Goal: Transaction & Acquisition: Book appointment/travel/reservation

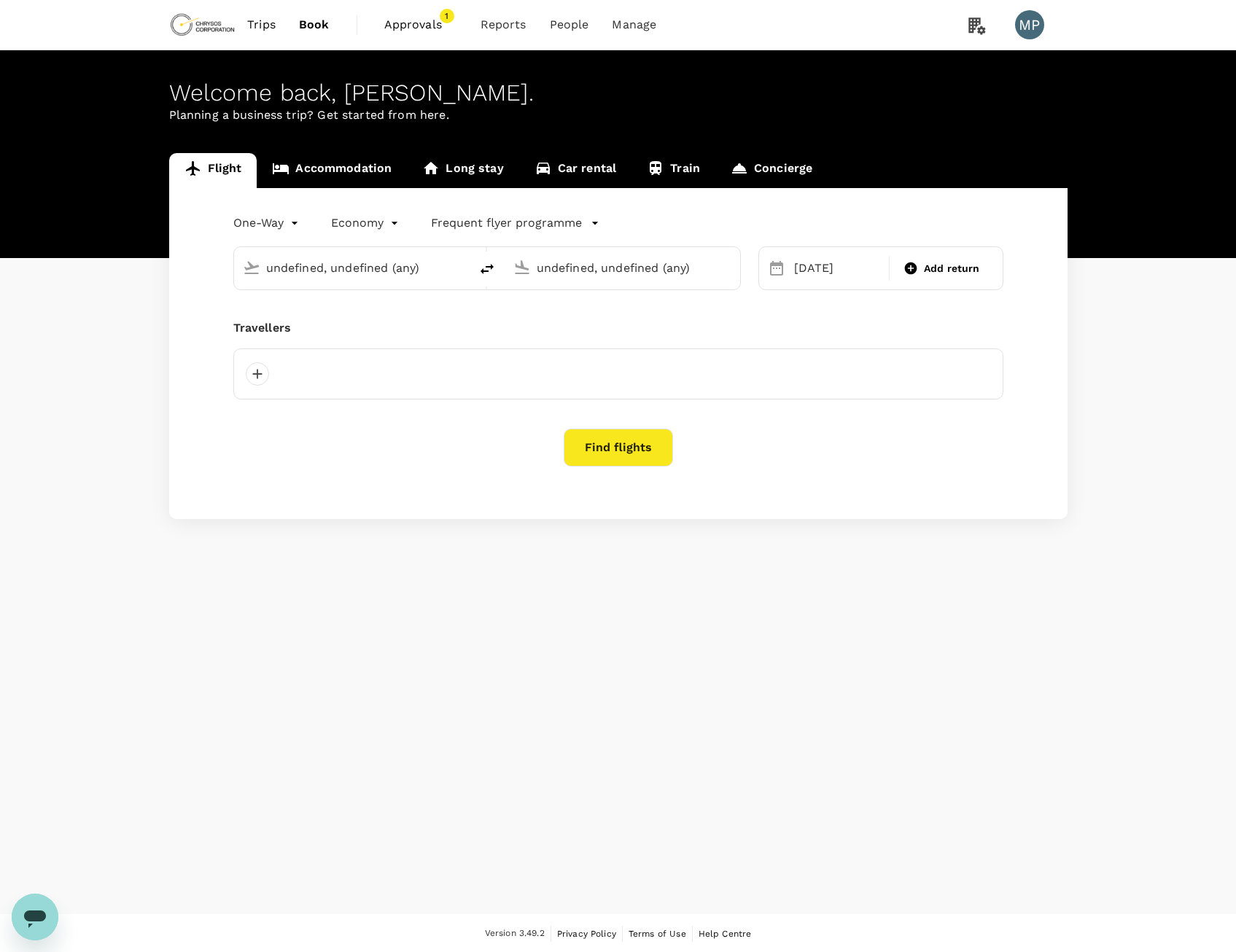
type input "[GEOGRAPHIC_DATA], [GEOGRAPHIC_DATA] (any)"
type input "Adelaide (ADL)"
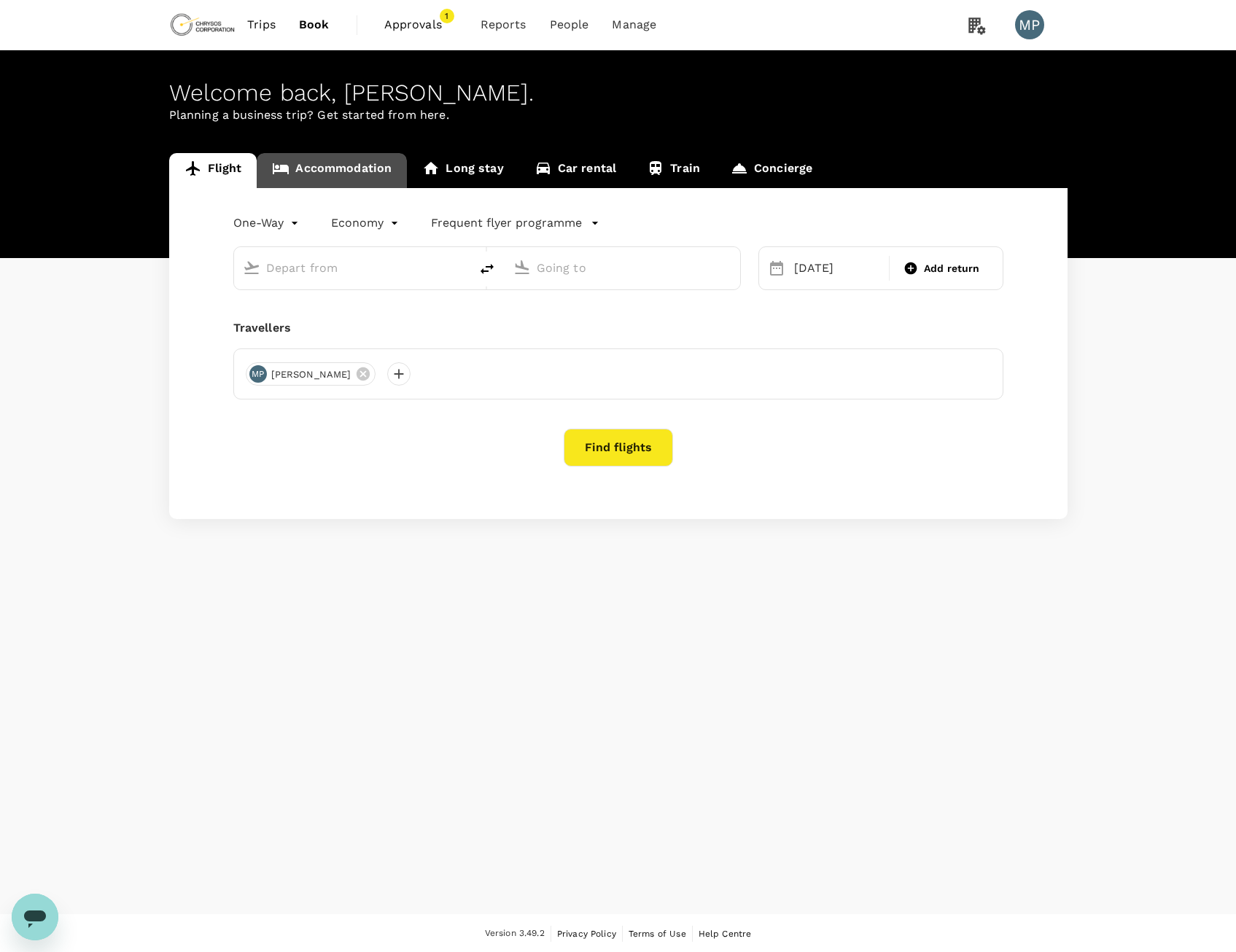
click at [351, 169] on link "Accommodation" at bounding box center [331, 171] width 150 height 35
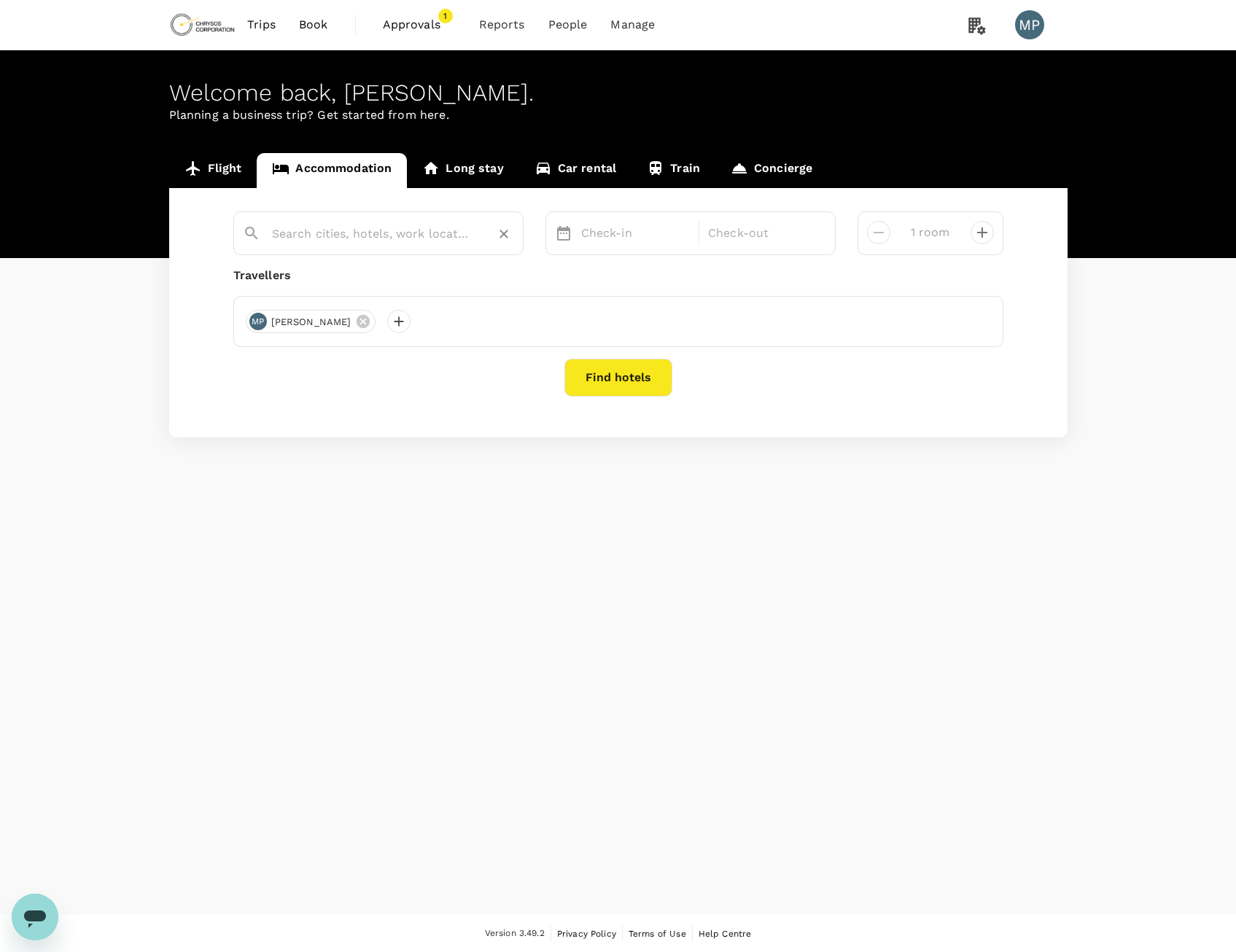
click at [431, 227] on input "text" at bounding box center [373, 233] width 202 height 22
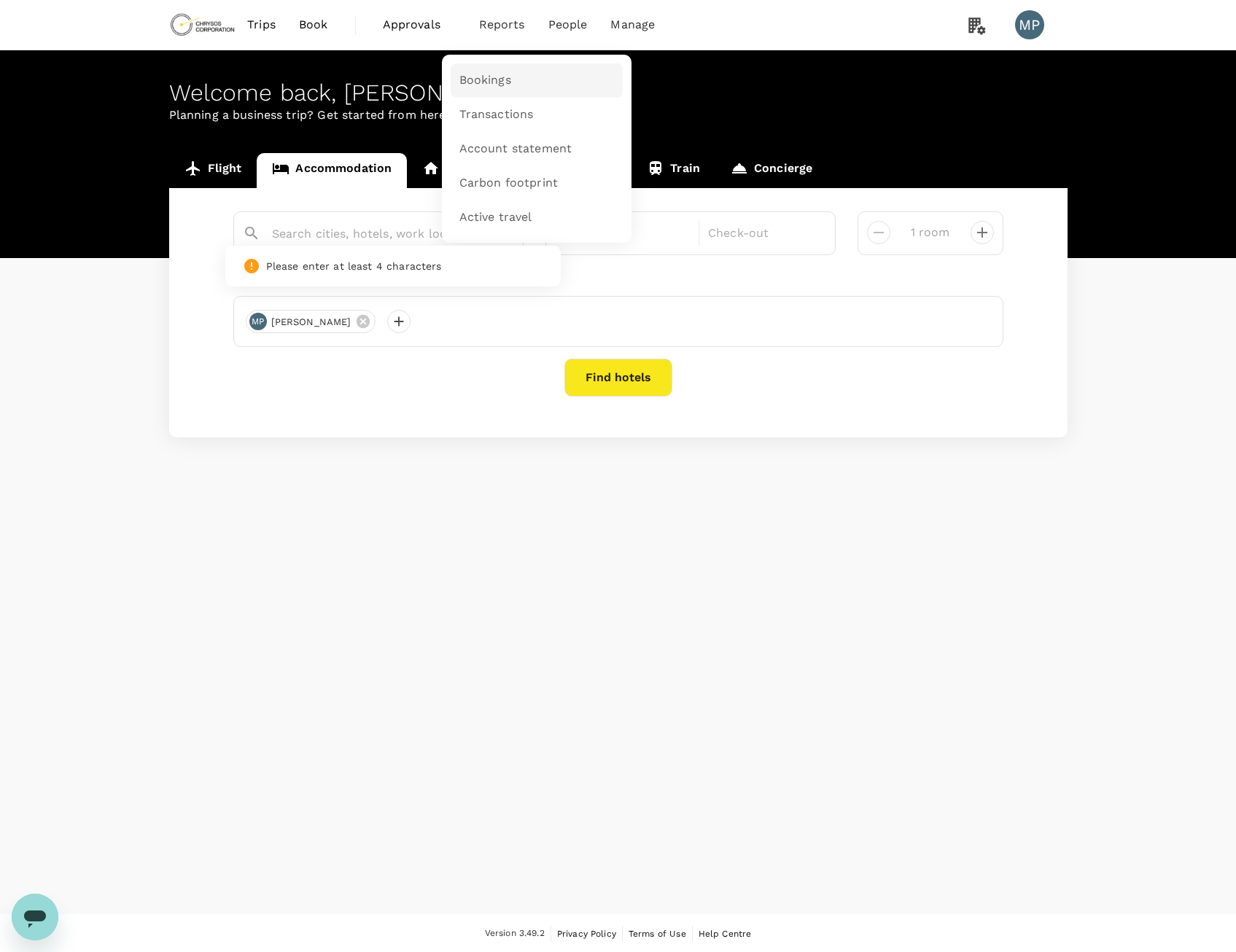
click at [477, 87] on span "Bookings" at bounding box center [485, 81] width 52 height 17
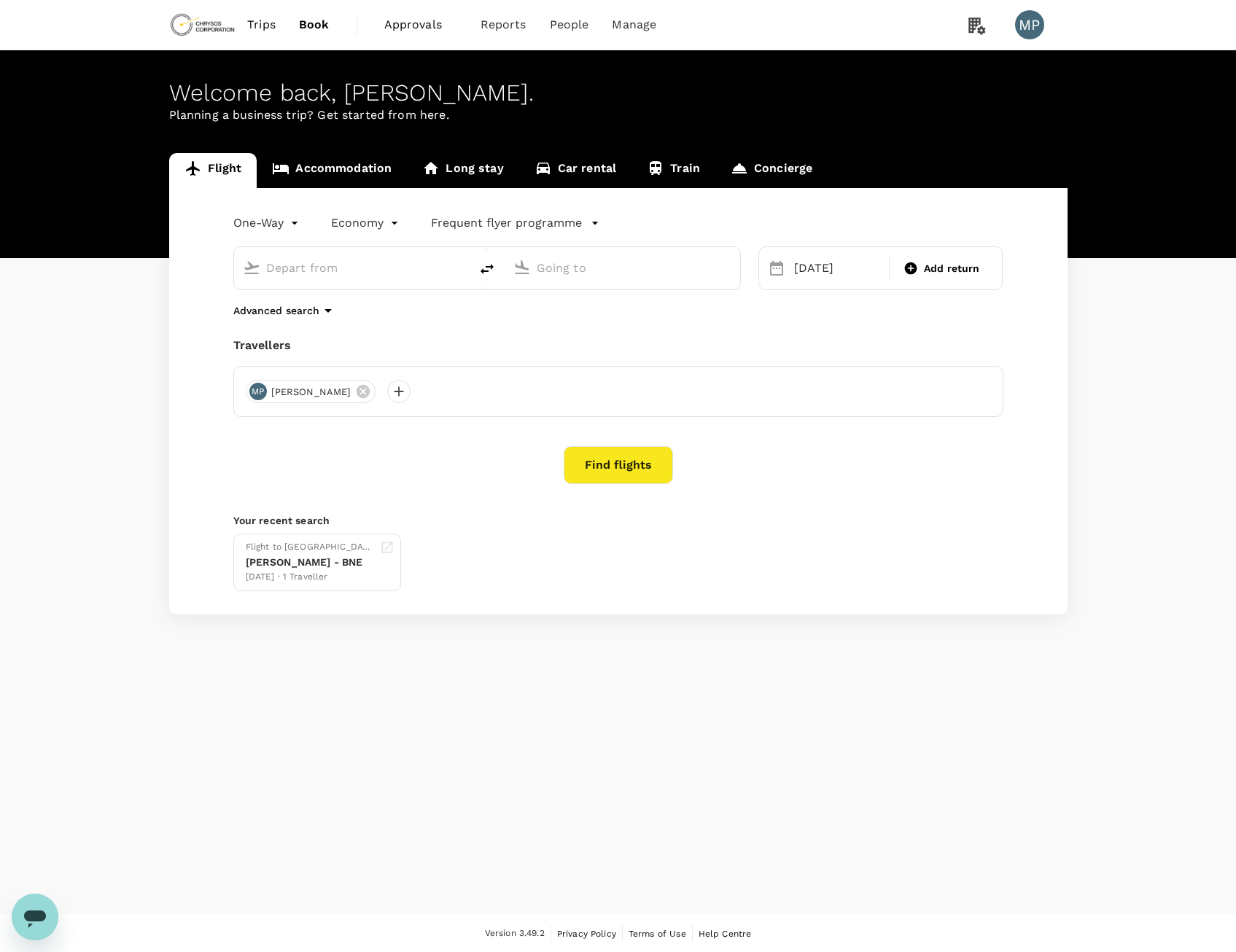
type input "Brisbane, Australia (any)"
type input "Adelaide (ADL)"
click at [325, 171] on link "Accommodation" at bounding box center [331, 171] width 150 height 35
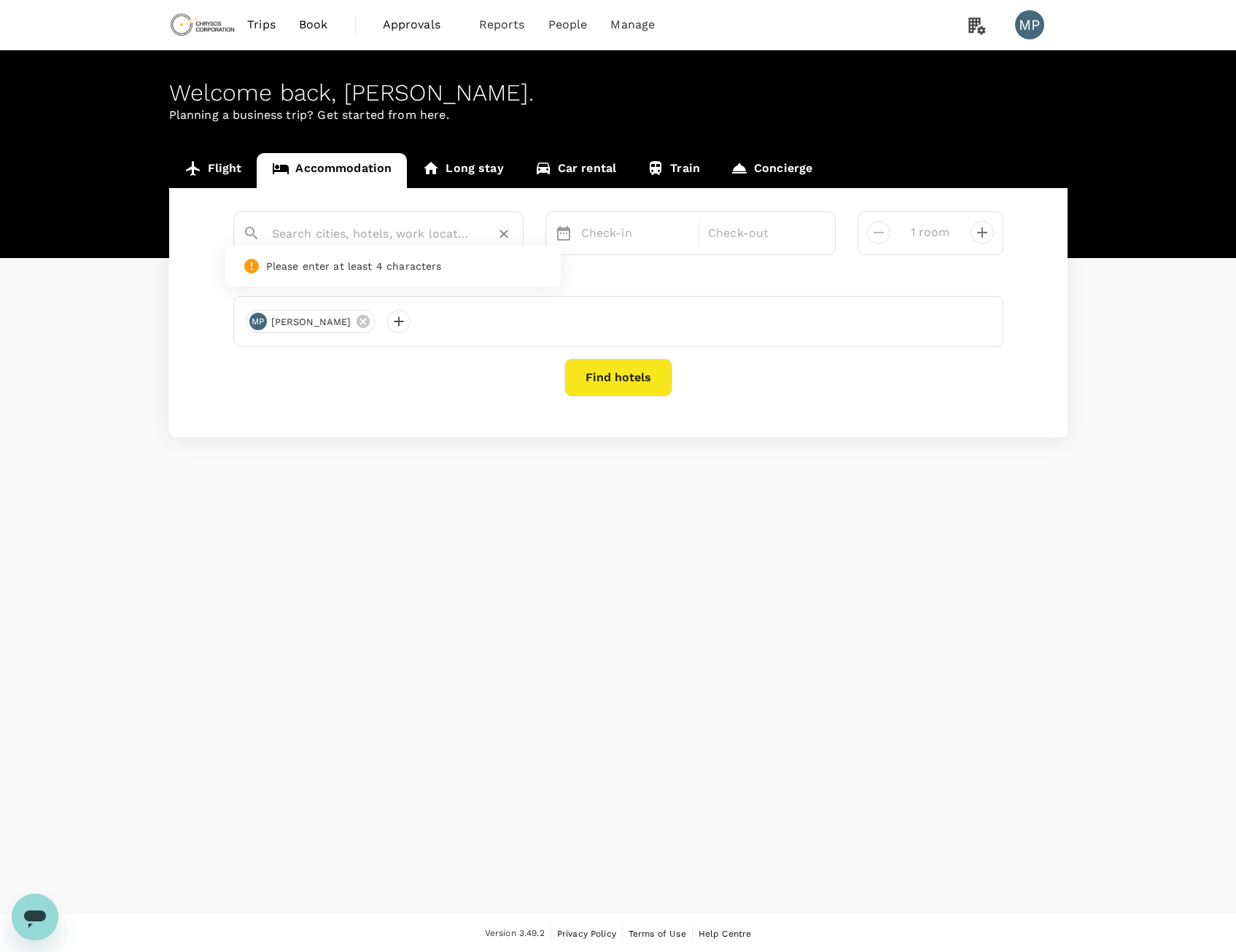
click at [321, 241] on input "text" at bounding box center [373, 233] width 202 height 22
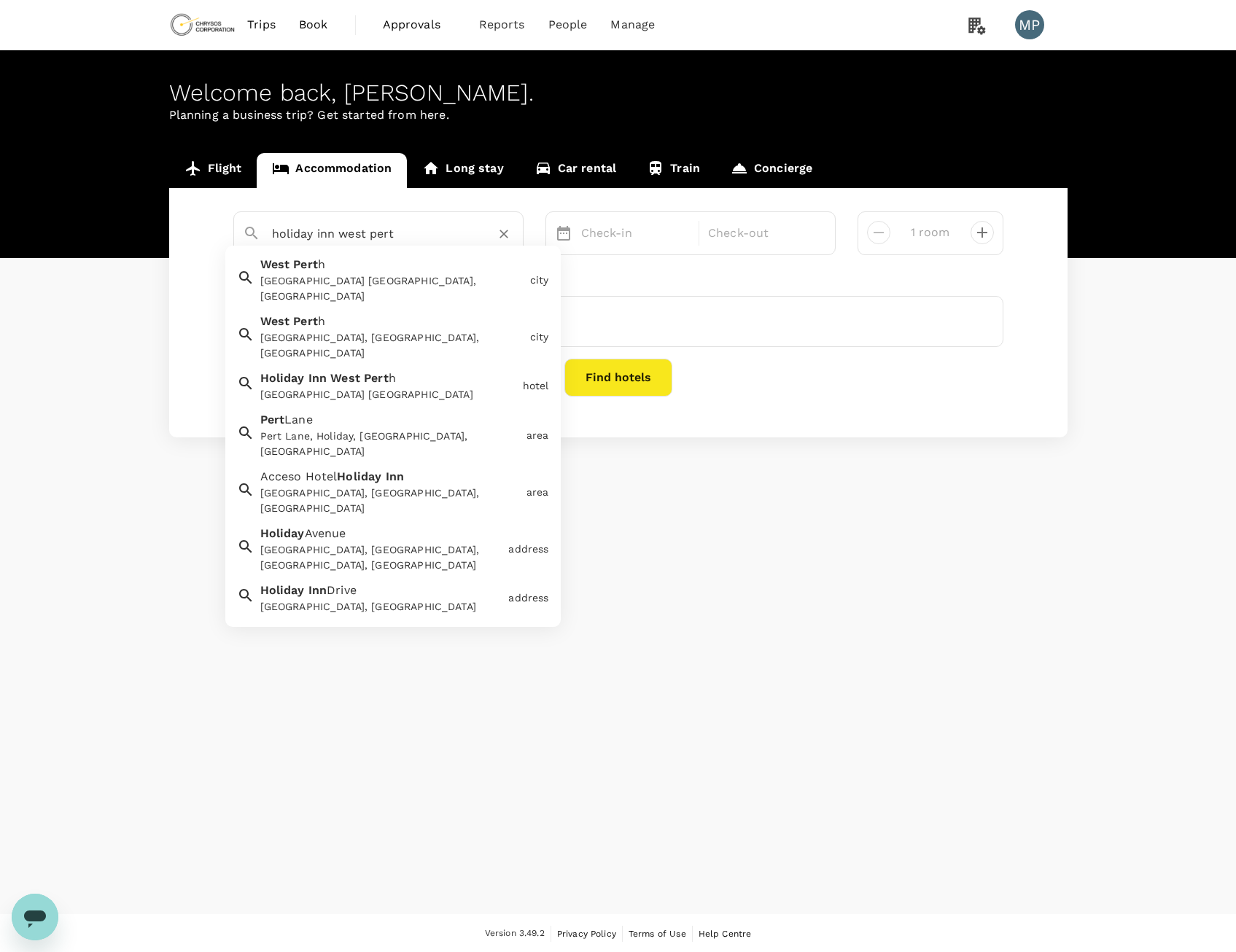
click at [348, 371] on span "West" at bounding box center [345, 378] width 30 height 14
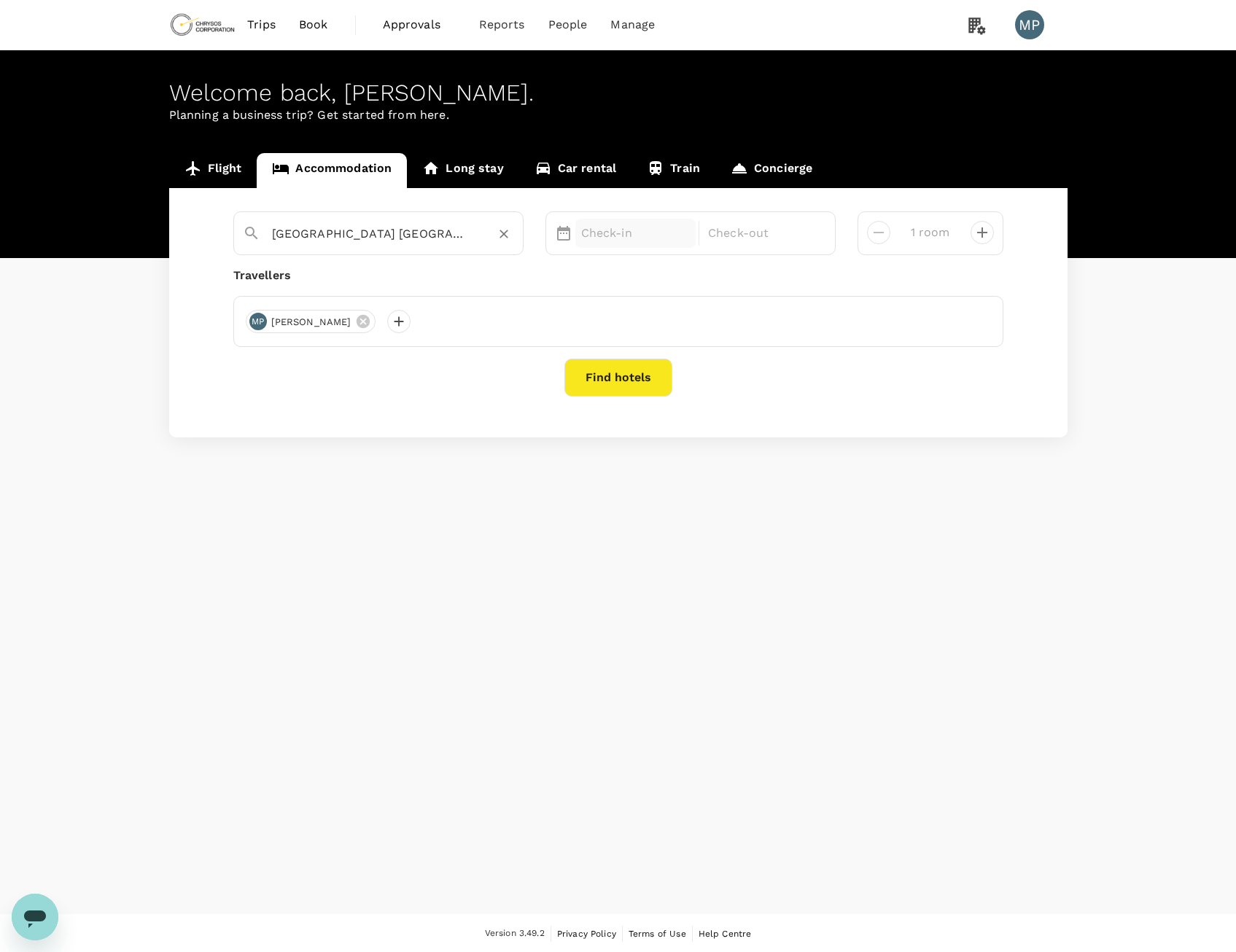
type input "[GEOGRAPHIC_DATA] [GEOGRAPHIC_DATA]"
click at [575, 241] on div "Check-in" at bounding box center [635, 233] width 121 height 29
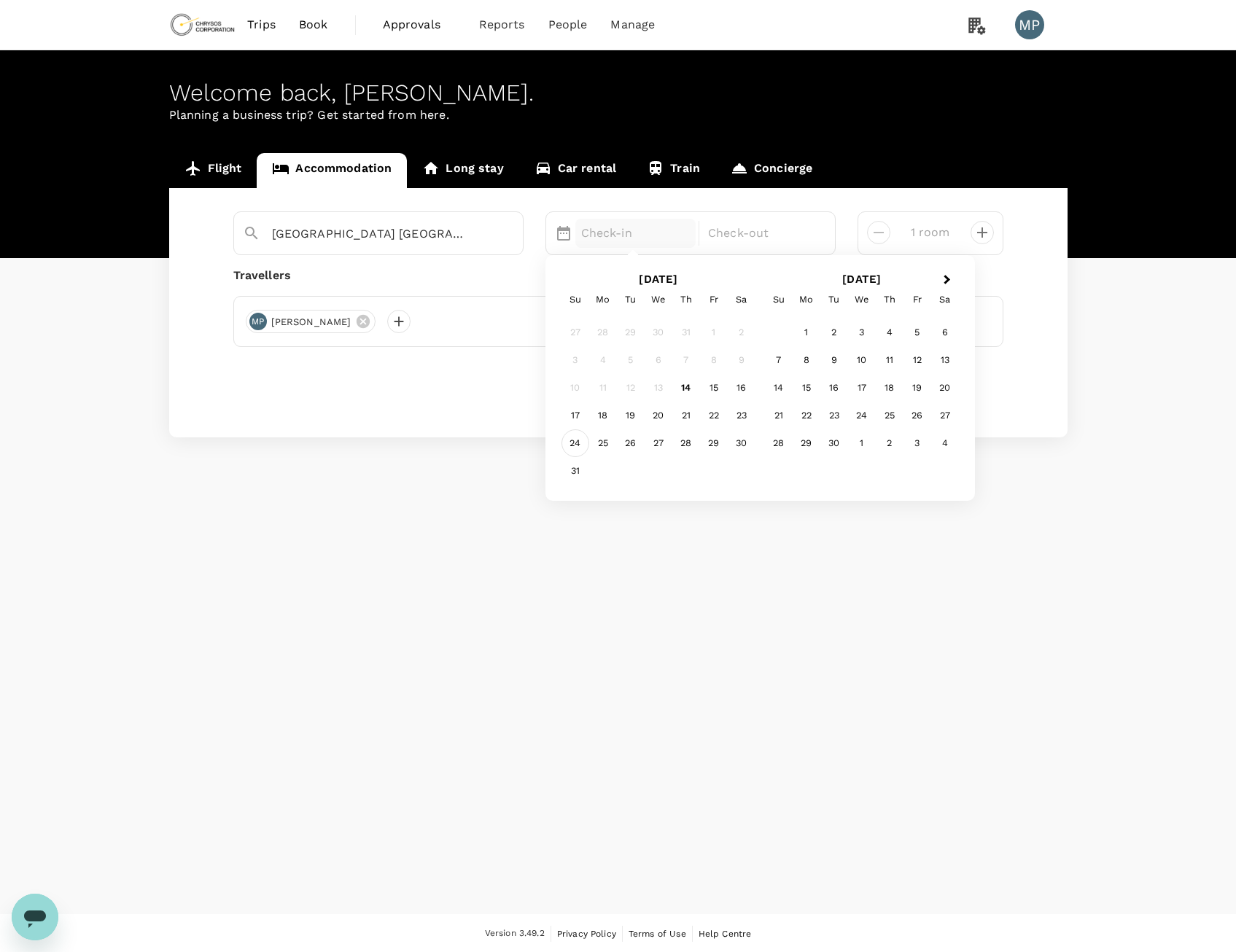
click at [583, 442] on div "24" at bounding box center [575, 443] width 28 height 28
click at [651, 446] on div "27" at bounding box center [658, 443] width 28 height 28
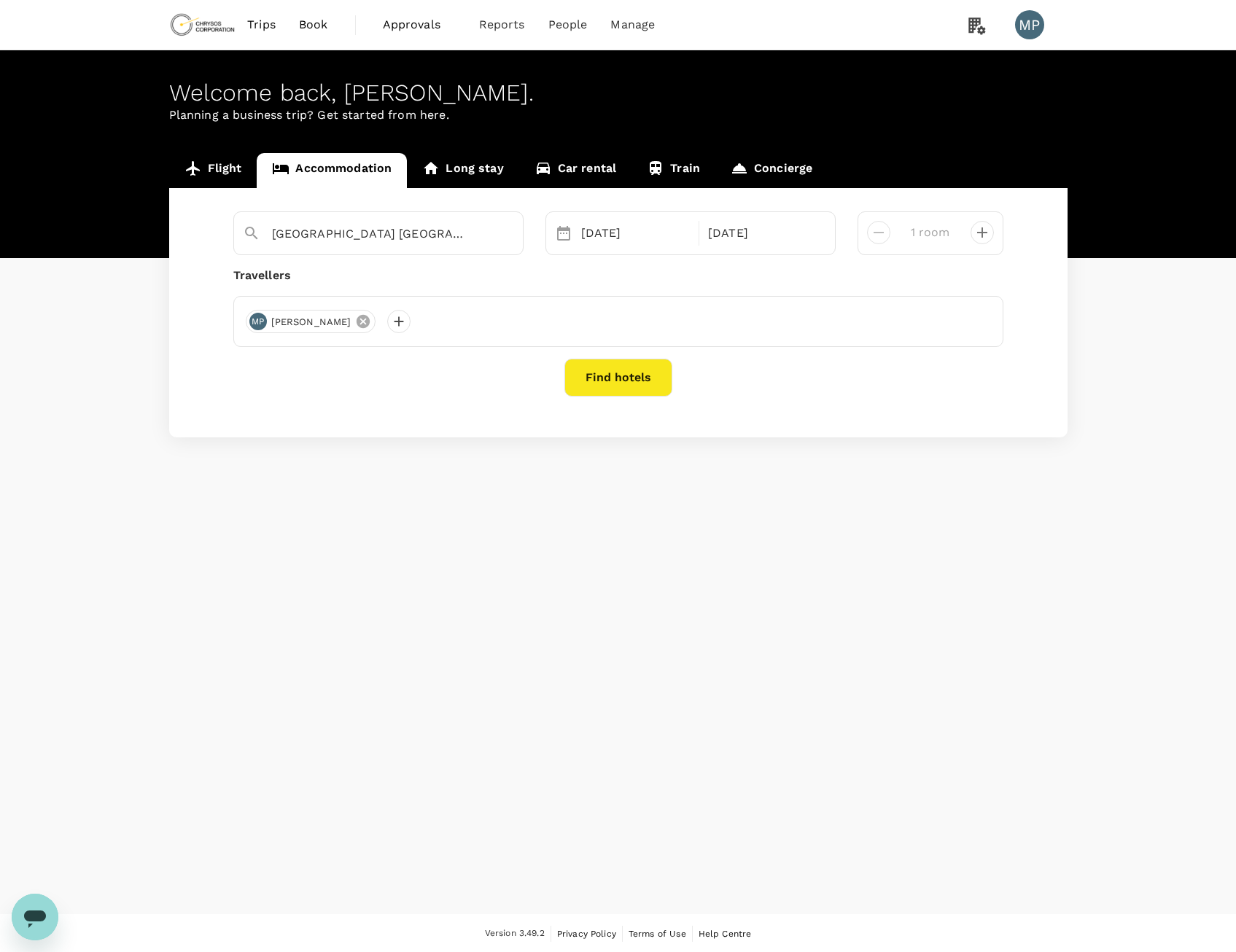
click at [355, 324] on icon at bounding box center [363, 321] width 16 height 16
click at [266, 323] on div at bounding box center [258, 321] width 23 height 23
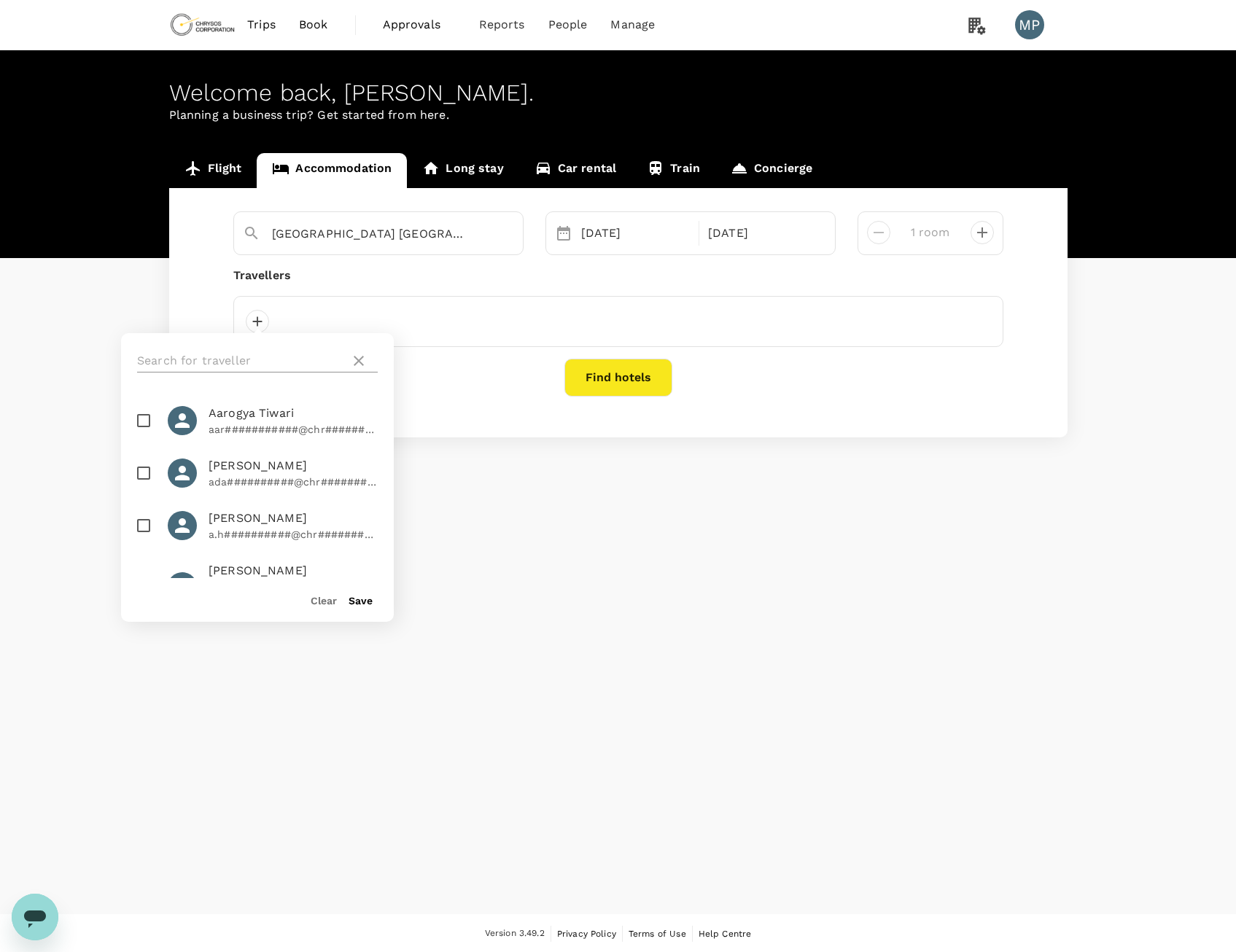
click at [272, 355] on input "text" at bounding box center [240, 361] width 207 height 23
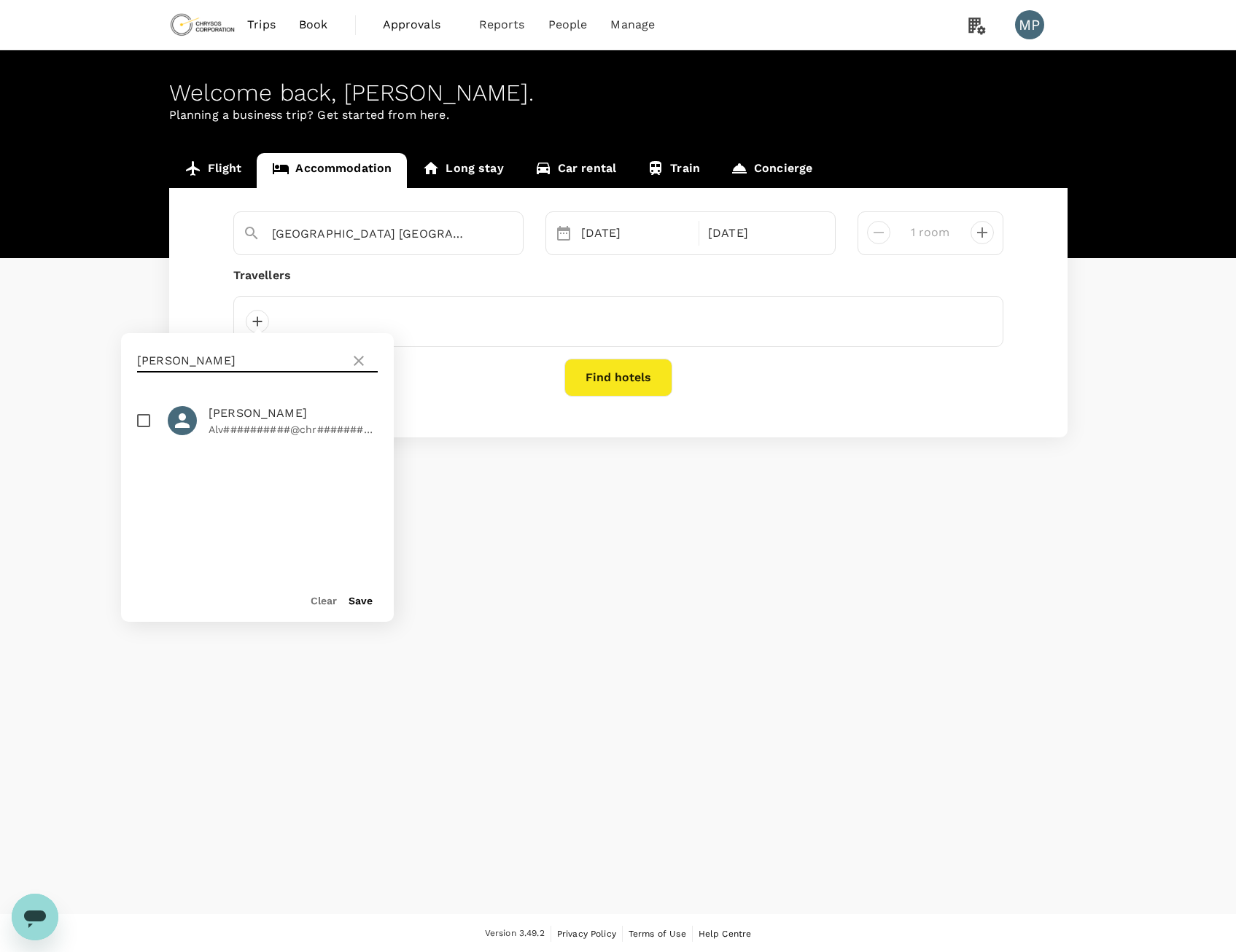
type input "alvin"
click at [145, 424] on input "checkbox" at bounding box center [144, 421] width 31 height 31
checkbox input "true"
click at [368, 602] on button "Save" at bounding box center [360, 601] width 24 height 12
click at [615, 384] on button "Find hotels" at bounding box center [618, 377] width 108 height 38
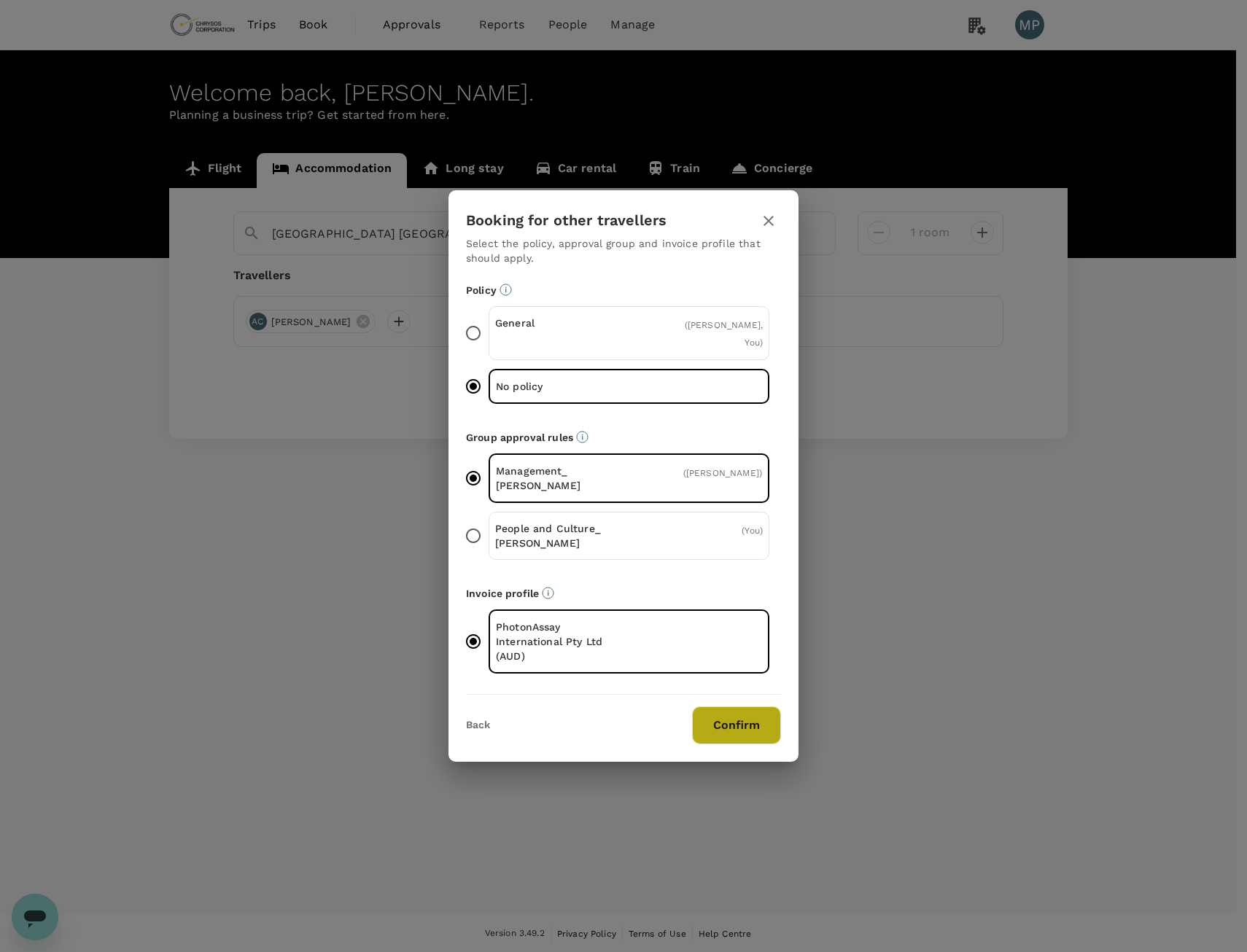
click at [704, 714] on button "Confirm" at bounding box center [737, 725] width 89 height 38
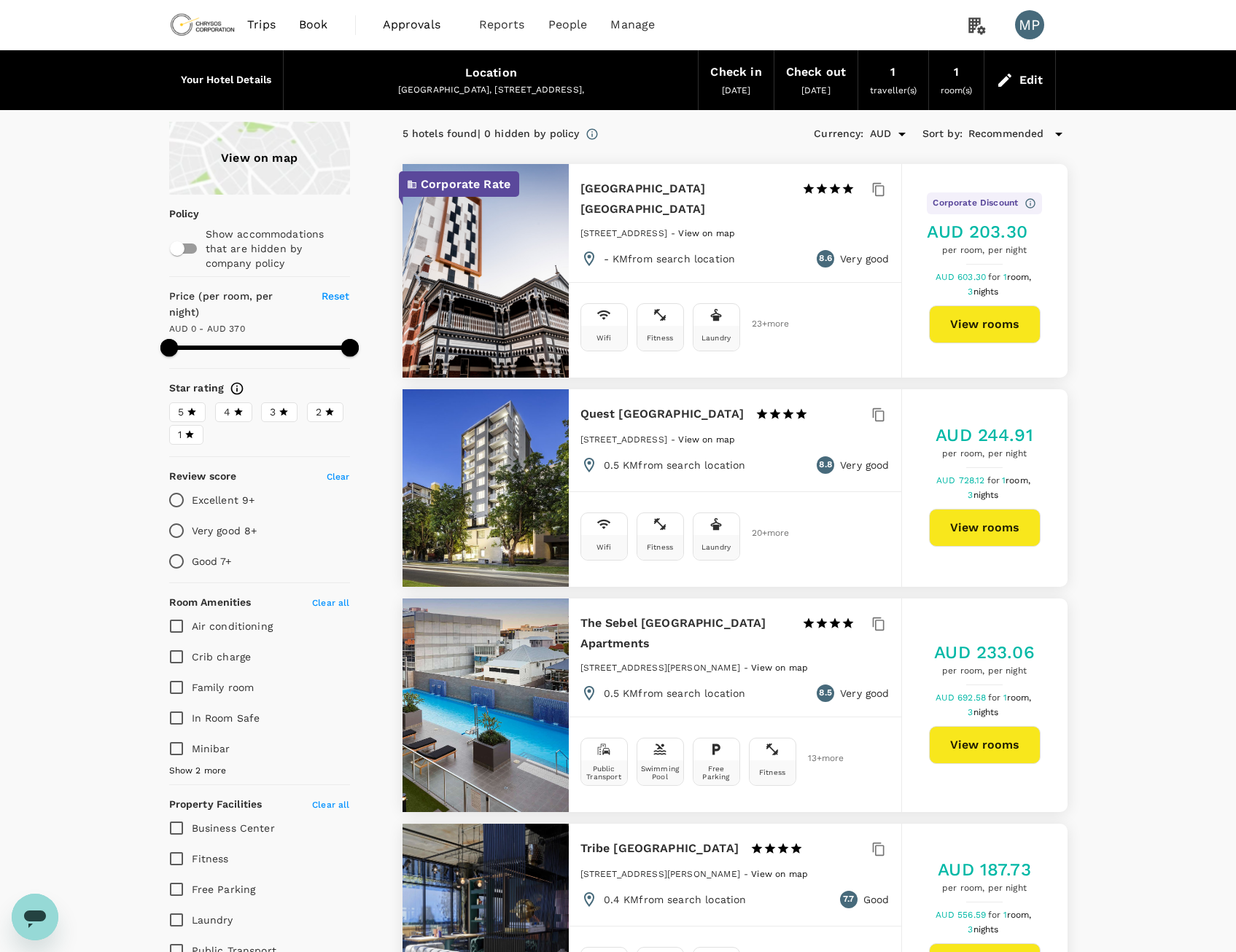
click at [978, 313] on button "View rooms" at bounding box center [984, 324] width 112 height 38
type input "369"
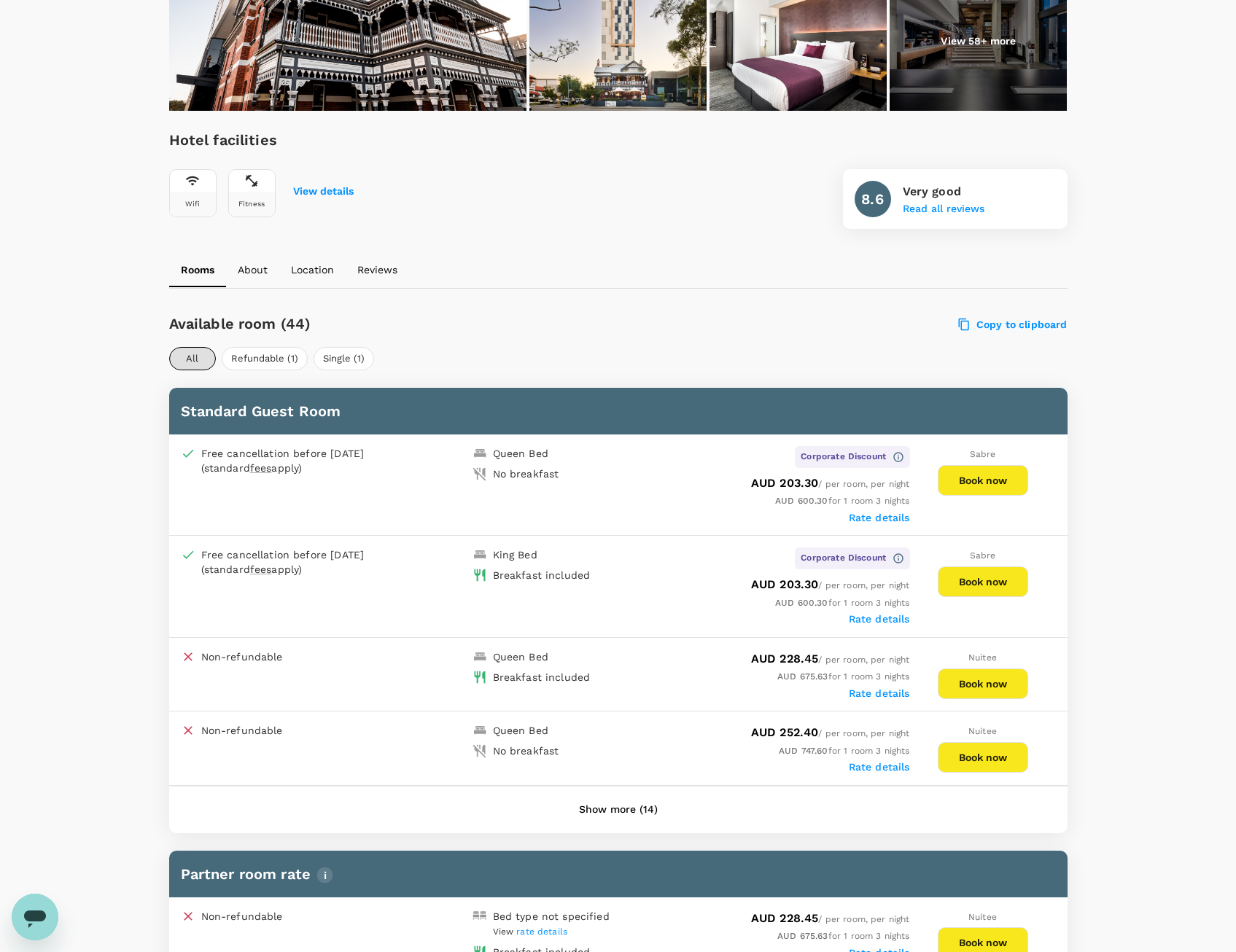
scroll to position [431, 0]
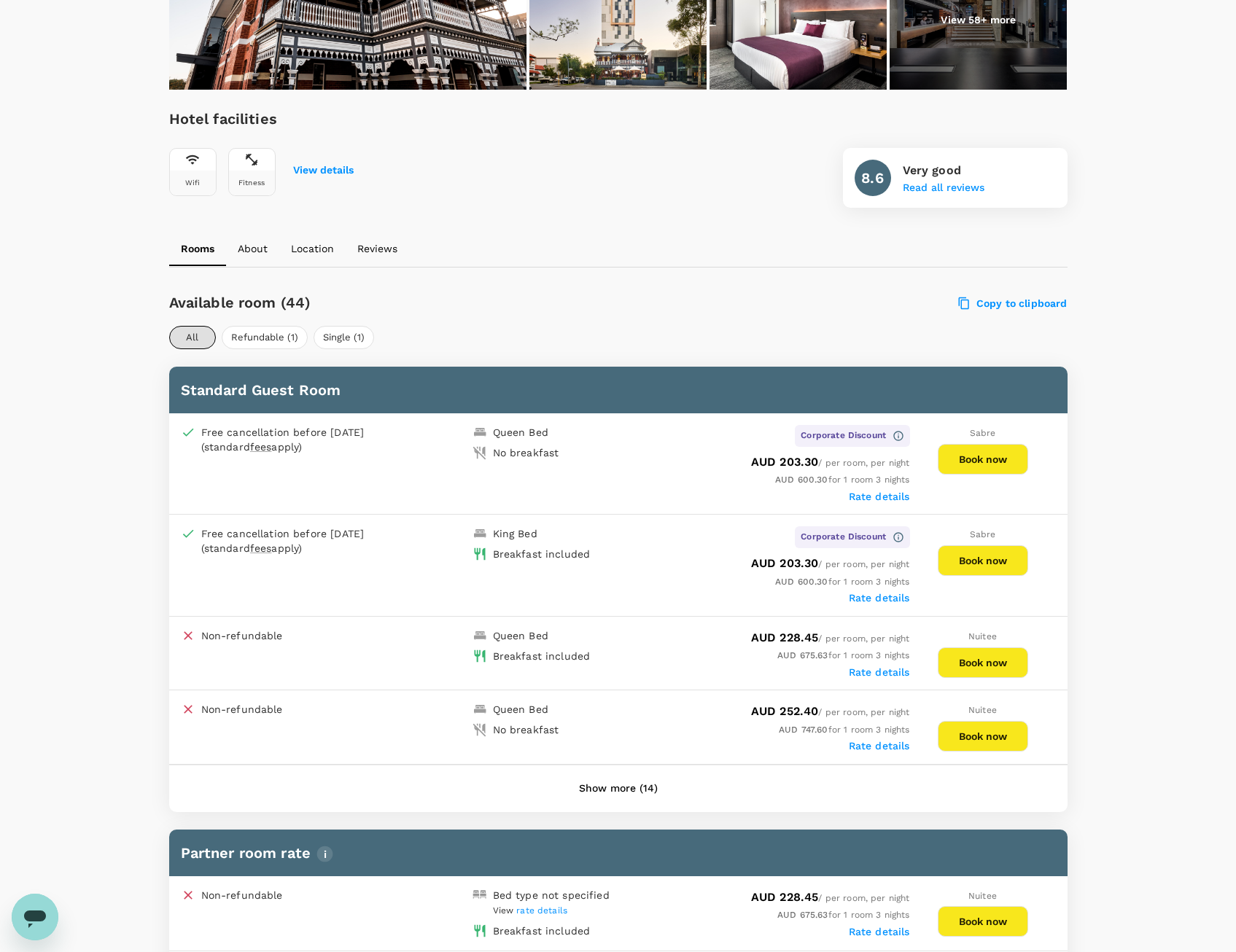
click at [967, 552] on button "Book now" at bounding box center [983, 561] width 91 height 31
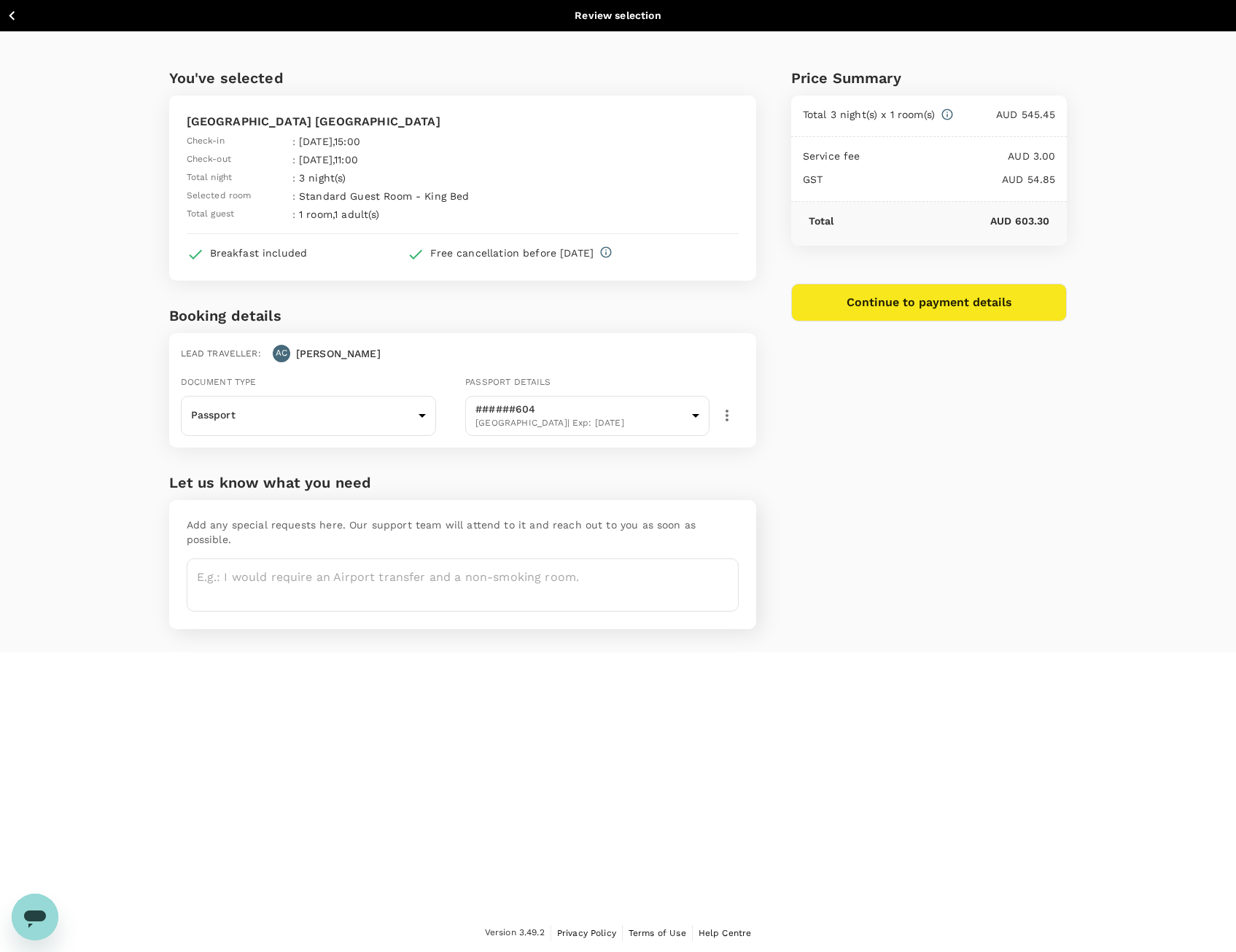
click at [915, 309] on button "Continue to payment details" at bounding box center [929, 302] width 276 height 38
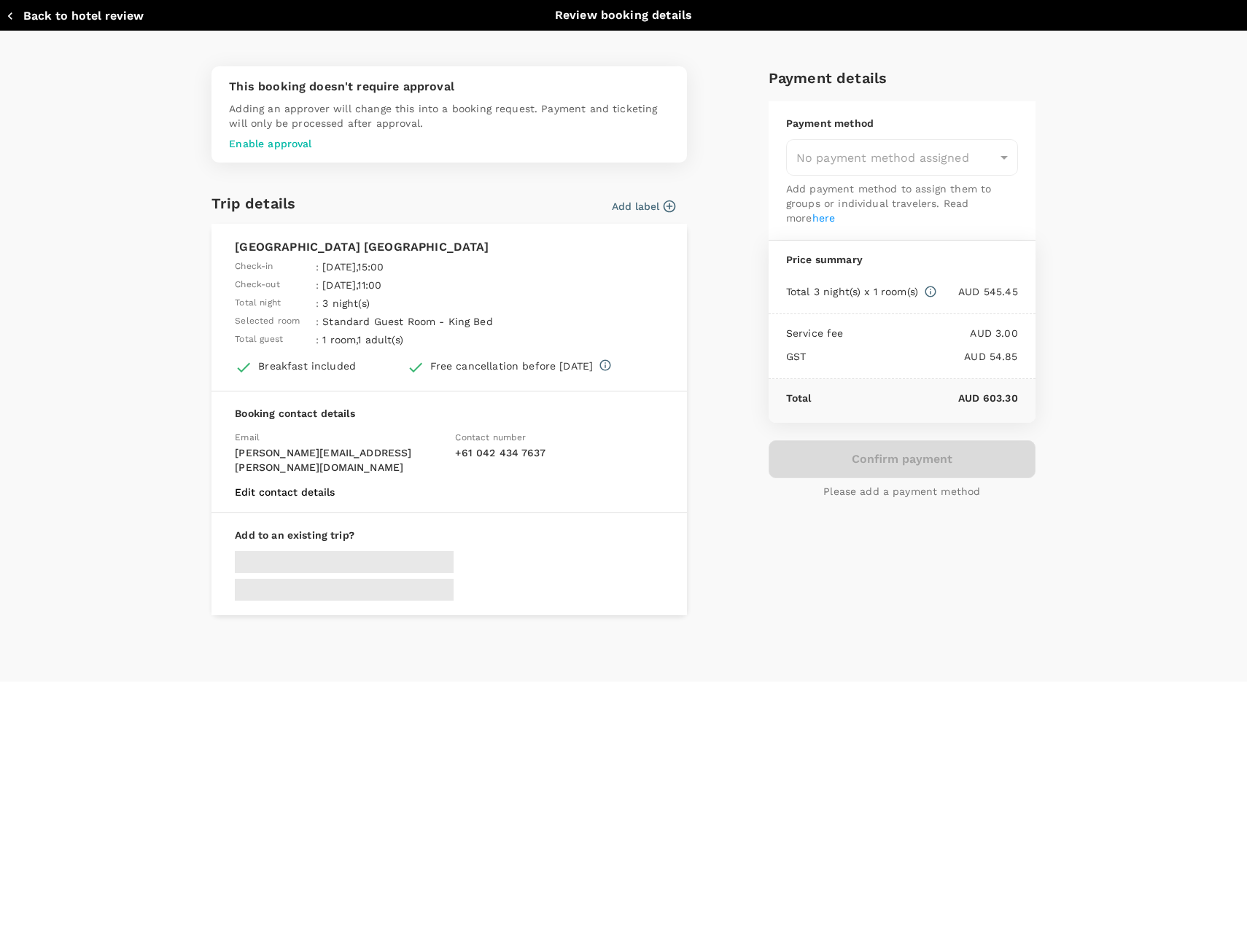
type input "9c4289b1-14a3-4119-8736-521306e5ca8f"
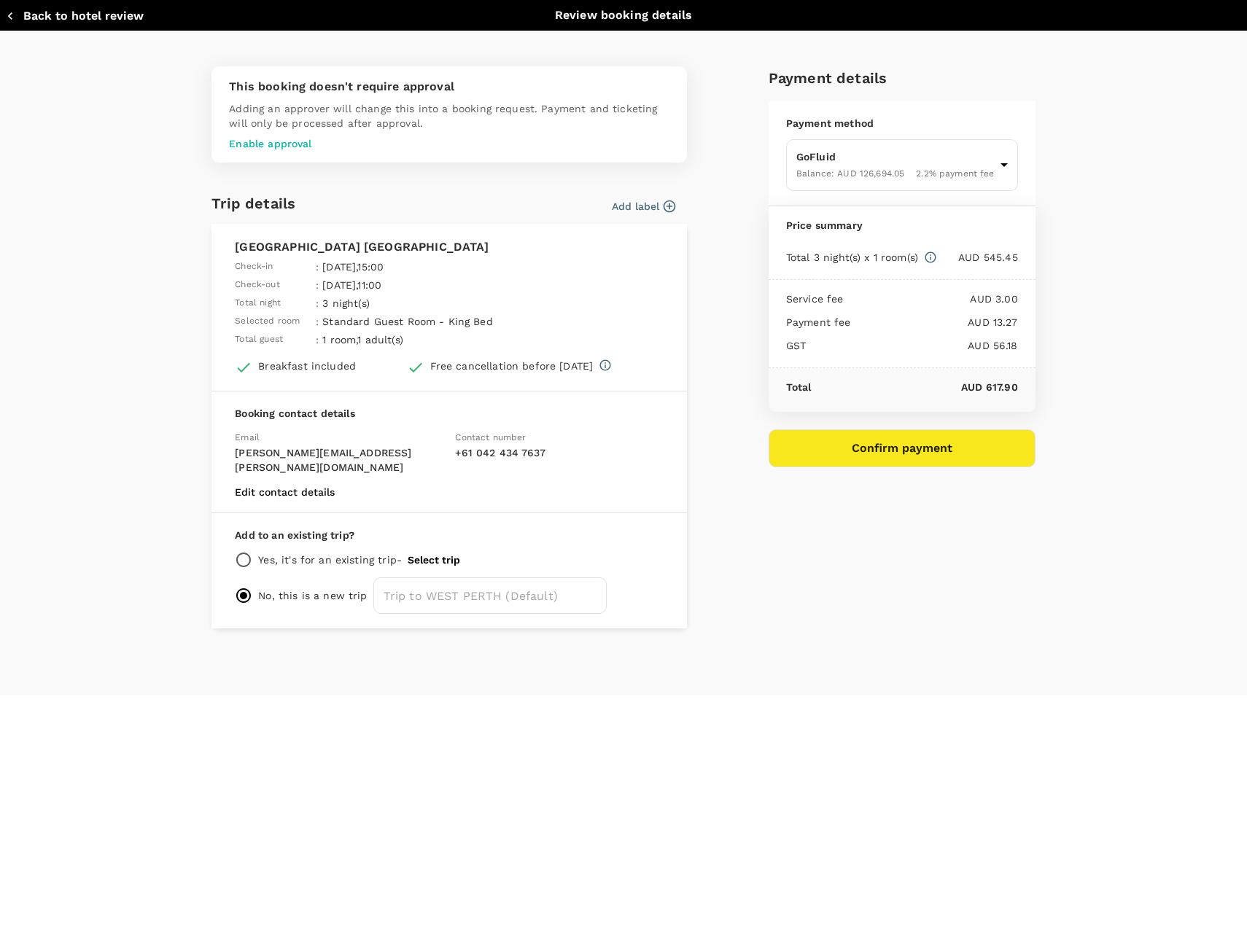
click at [899, 456] on button "Confirm payment" at bounding box center [902, 448] width 267 height 38
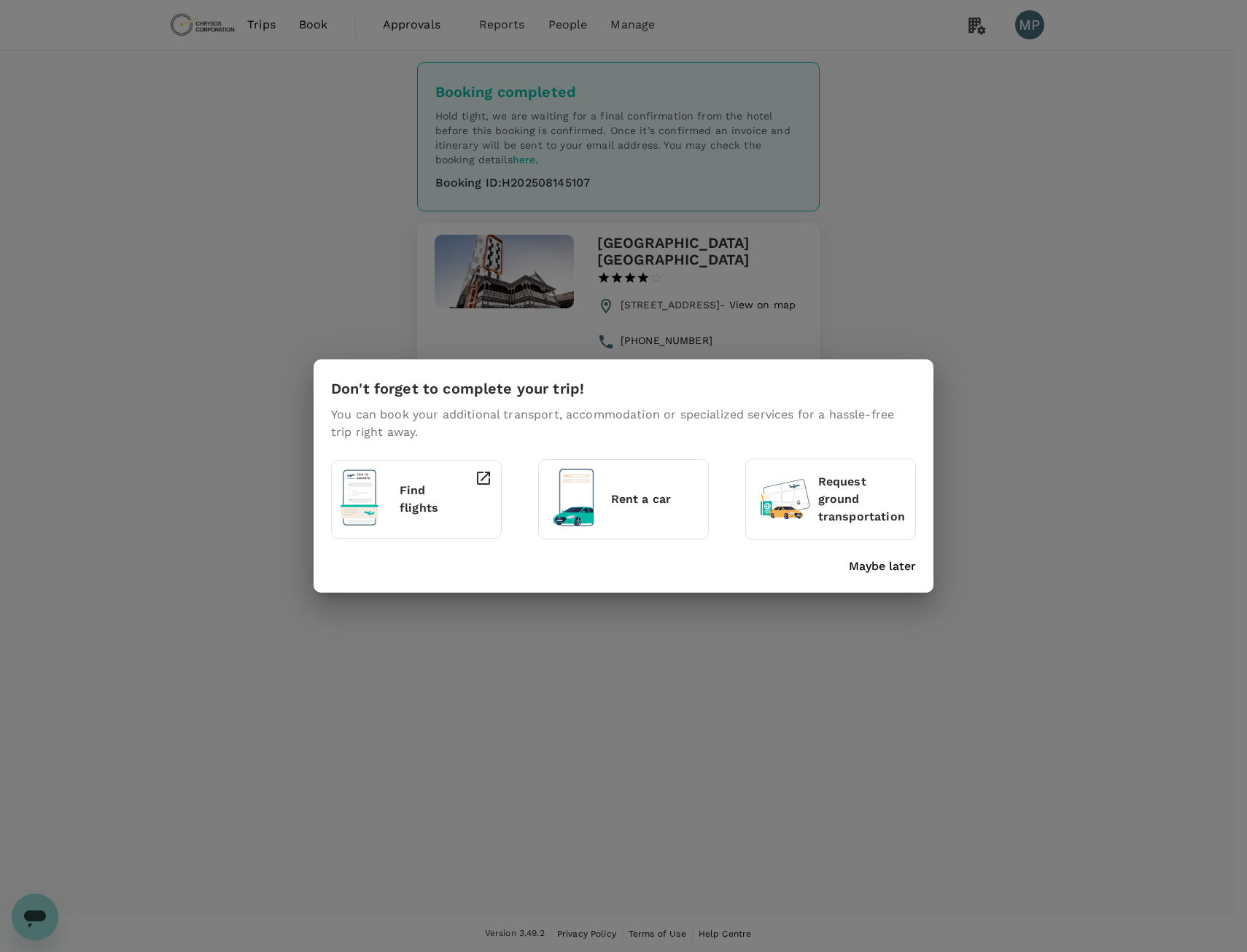
click at [897, 572] on p "Maybe later" at bounding box center [882, 566] width 67 height 18
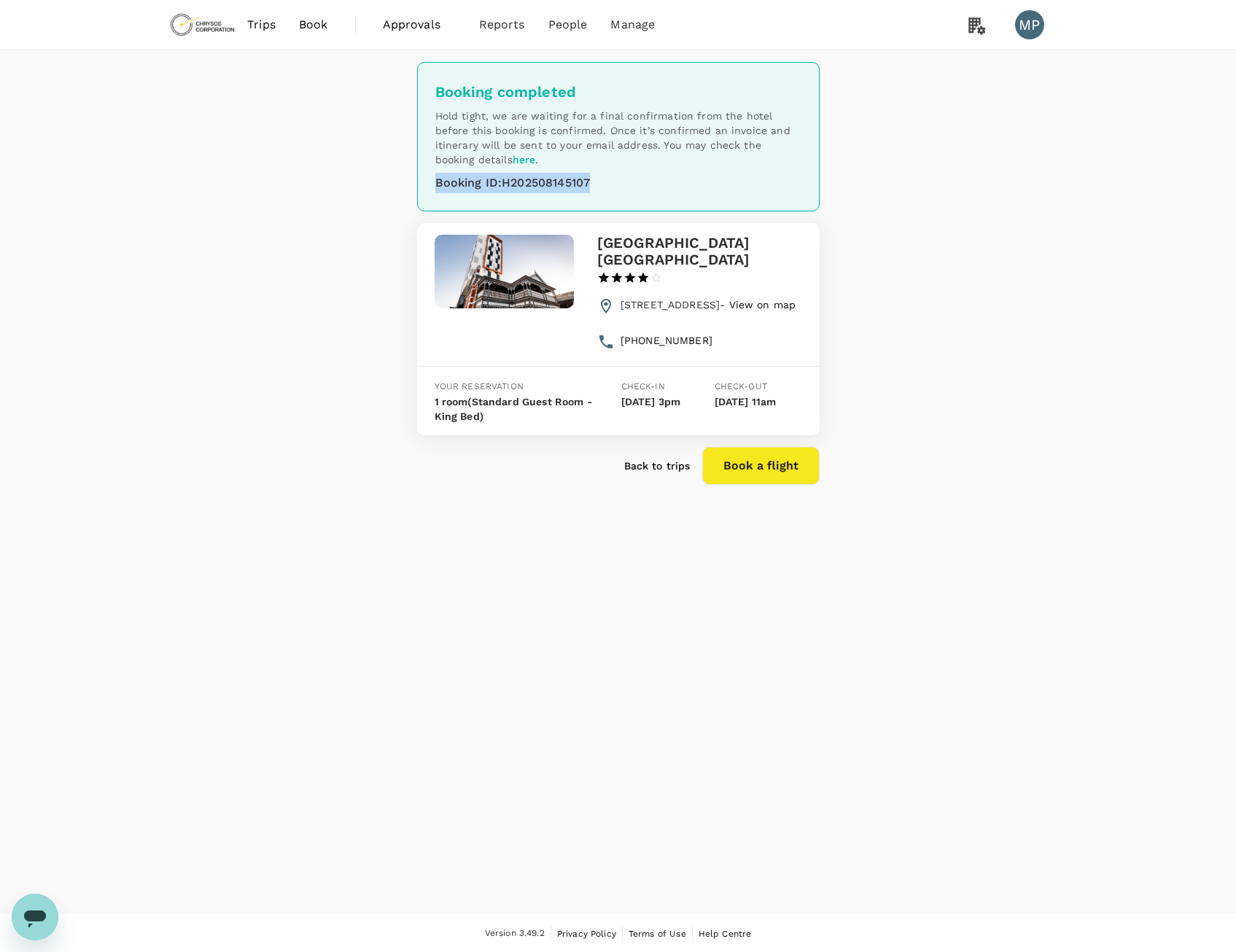
drag, startPoint x: 601, startPoint y: 184, endPoint x: 435, endPoint y: 184, distance: 166.0
click at [435, 184] on div "Booking ID : H202508145107" at bounding box center [618, 183] width 366 height 21
copy div "Booking ID : H202508145107"
